Goal: Information Seeking & Learning: Learn about a topic

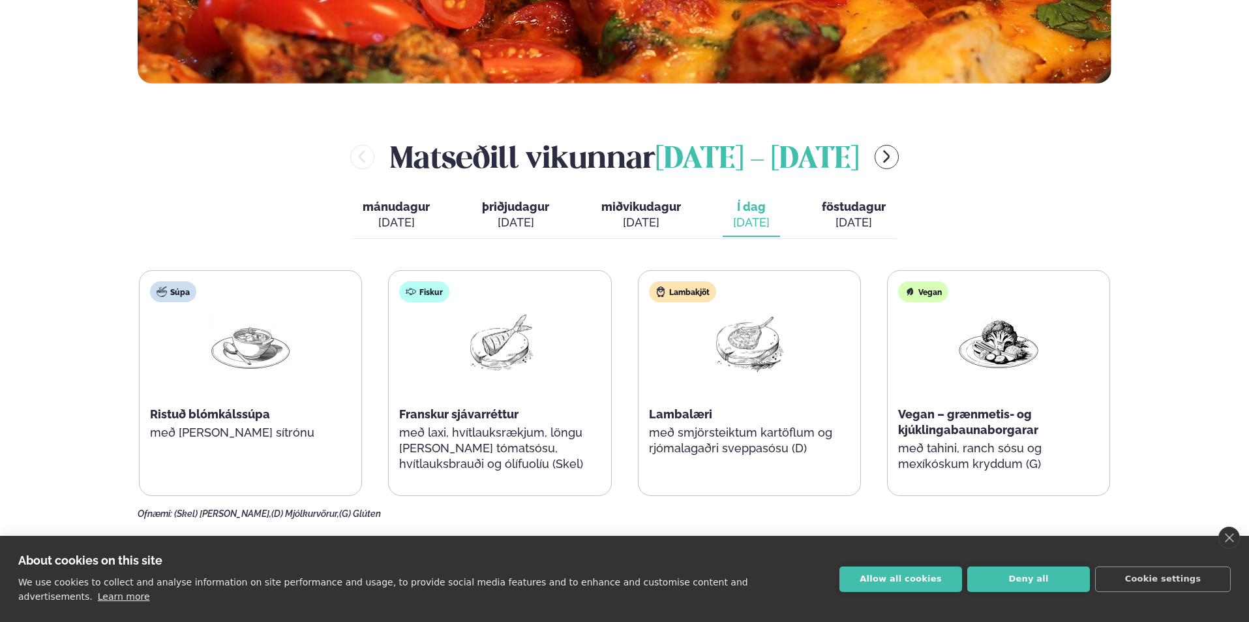
scroll to position [587, 0]
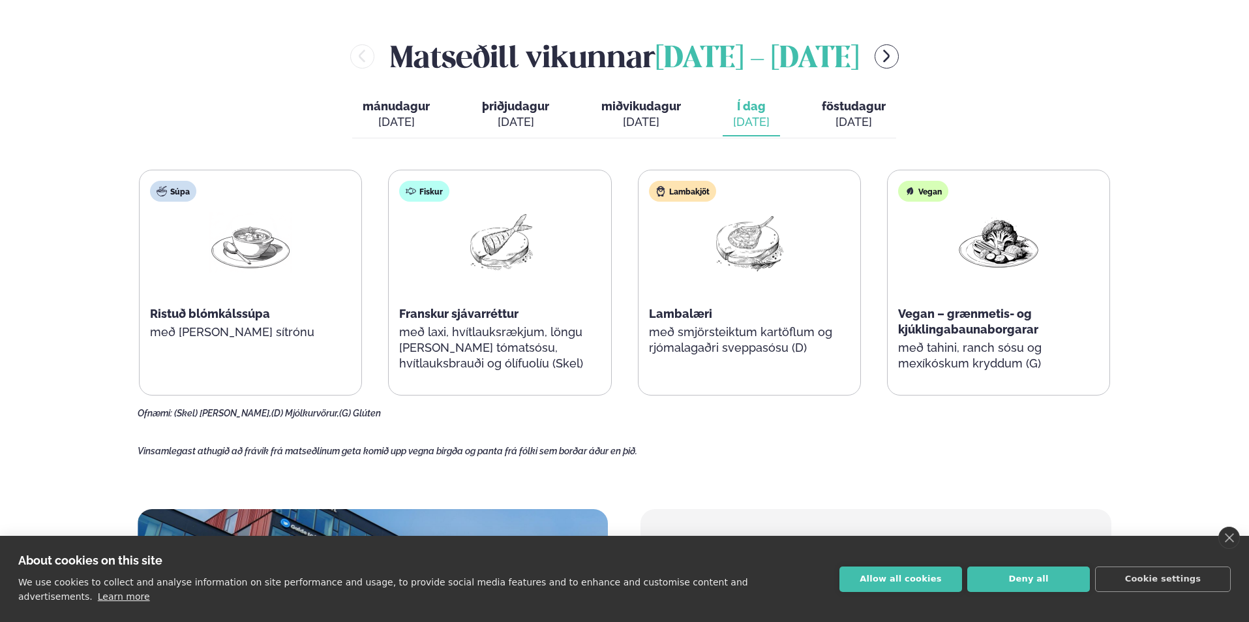
scroll to position [600, 0]
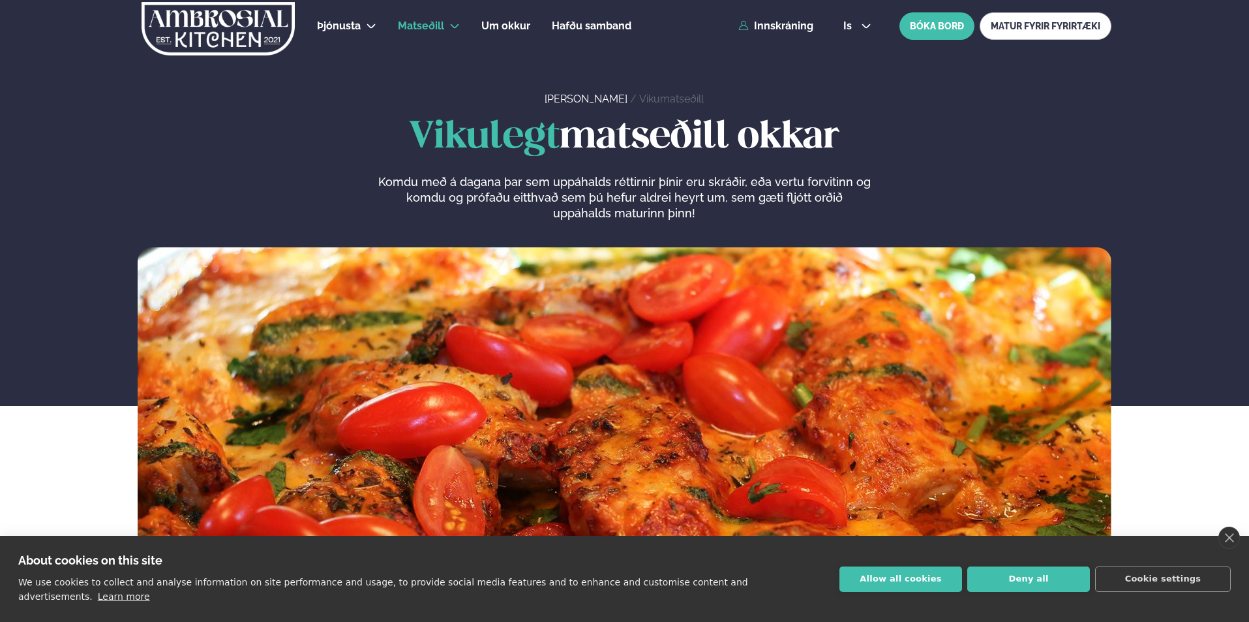
scroll to position [587, 0]
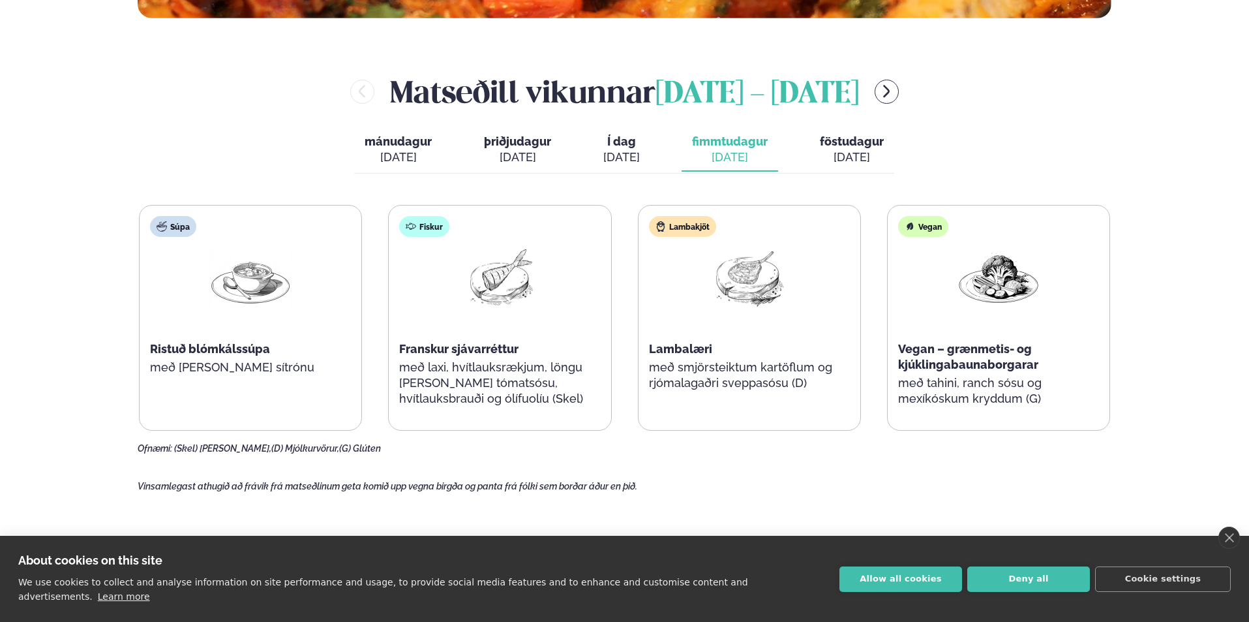
click at [843, 136] on span "föstudagur" at bounding box center [852, 141] width 64 height 14
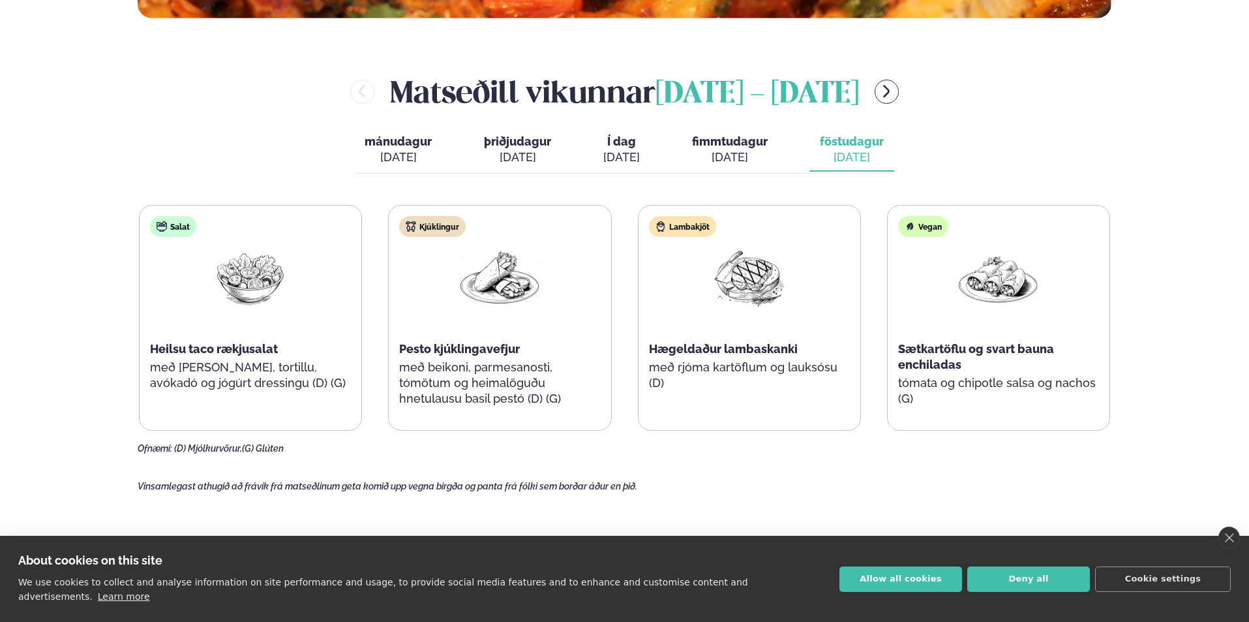
click at [1019, 354] on div "Vegan Sætkartöflu og svart bauna enchiladas tómata og chipotle salsa og nachos …" at bounding box center [999, 318] width 222 height 224
click at [911, 348] on div "Vegan Sætkartöflu og svart bauna enchiladas tómata og chipotle salsa og nachos …" at bounding box center [999, 318] width 222 height 224
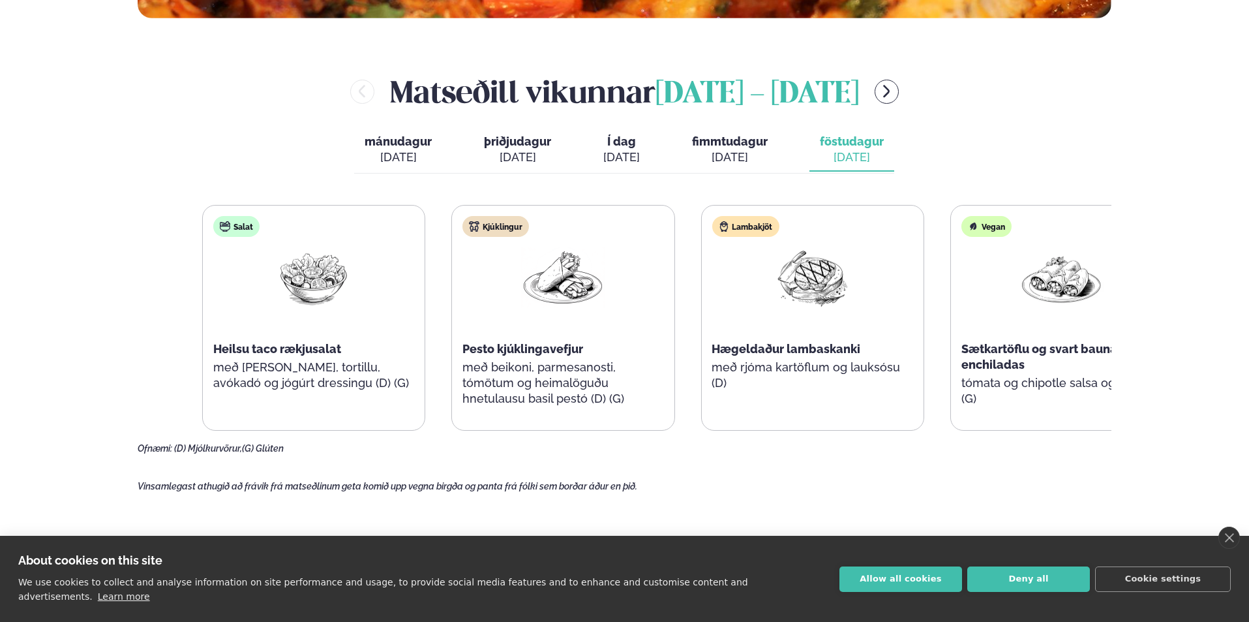
click at [1086, 399] on div "Salat Heilsu taco rækjusalat með [PERSON_NAME], tortillu, avókadó og jógúrt dre…" at bounding box center [688, 318] width 972 height 226
